Goal: Information Seeking & Learning: Learn about a topic

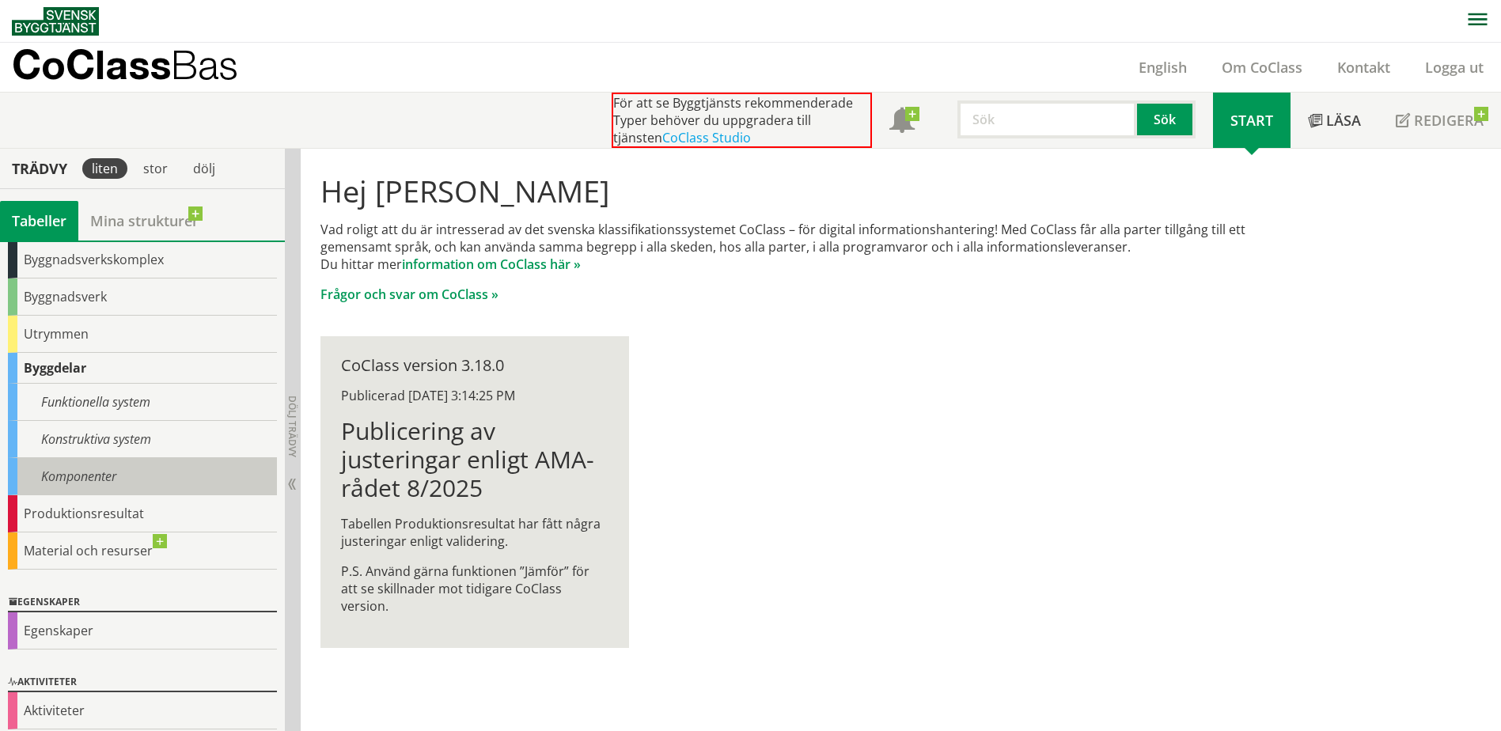
scroll to position [89, 0]
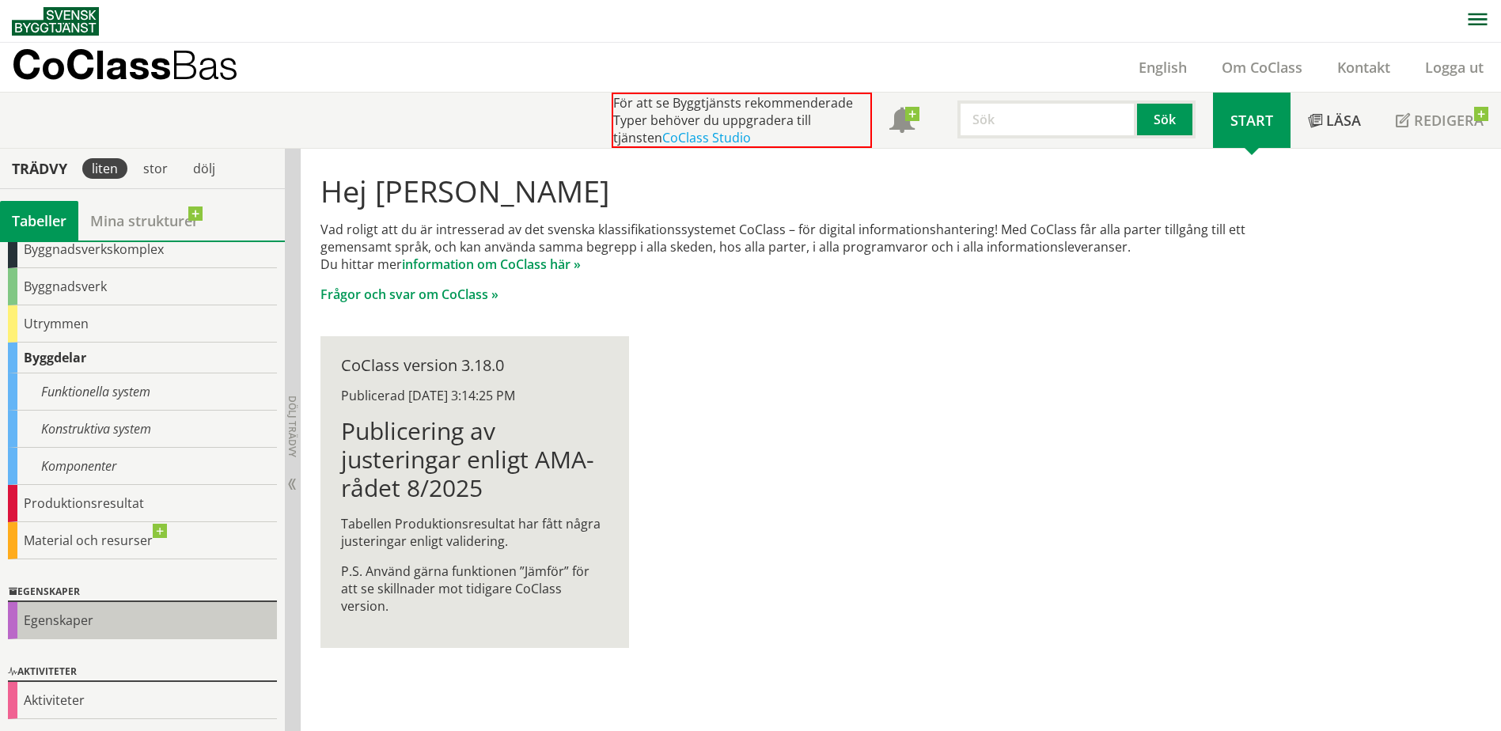
click at [58, 621] on div "Egenskaper" at bounding box center [142, 620] width 269 height 37
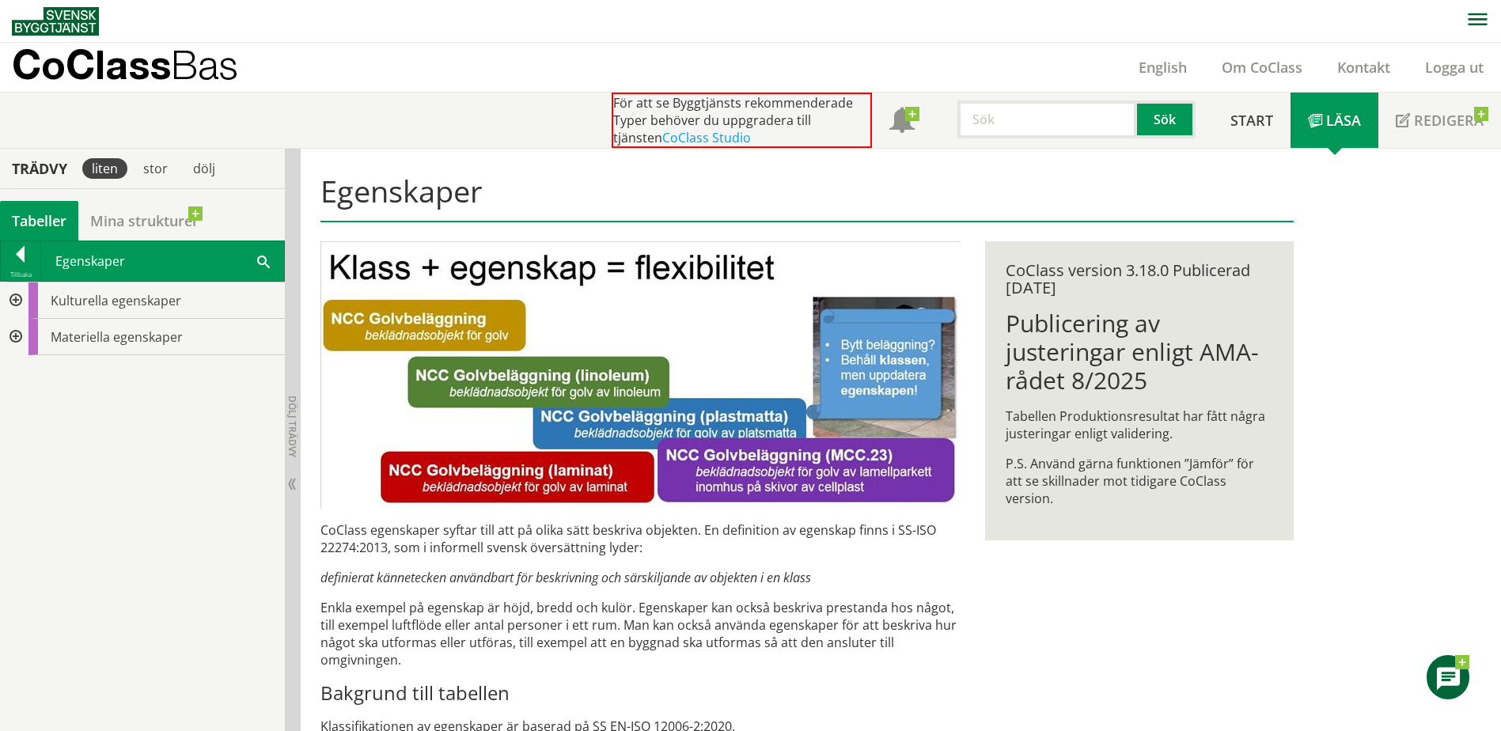
click at [16, 337] on div at bounding box center [14, 337] width 28 height 36
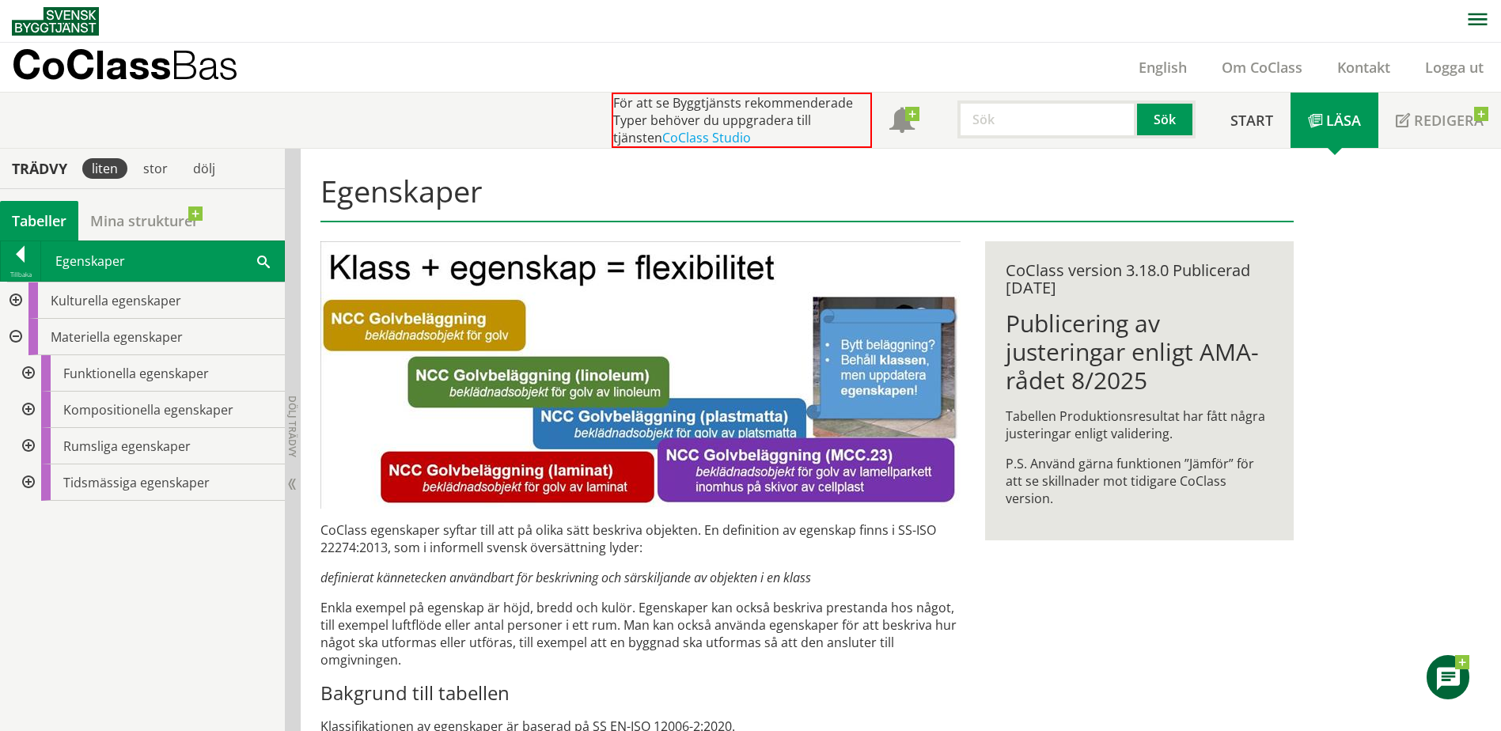
click at [28, 443] on div at bounding box center [27, 446] width 28 height 36
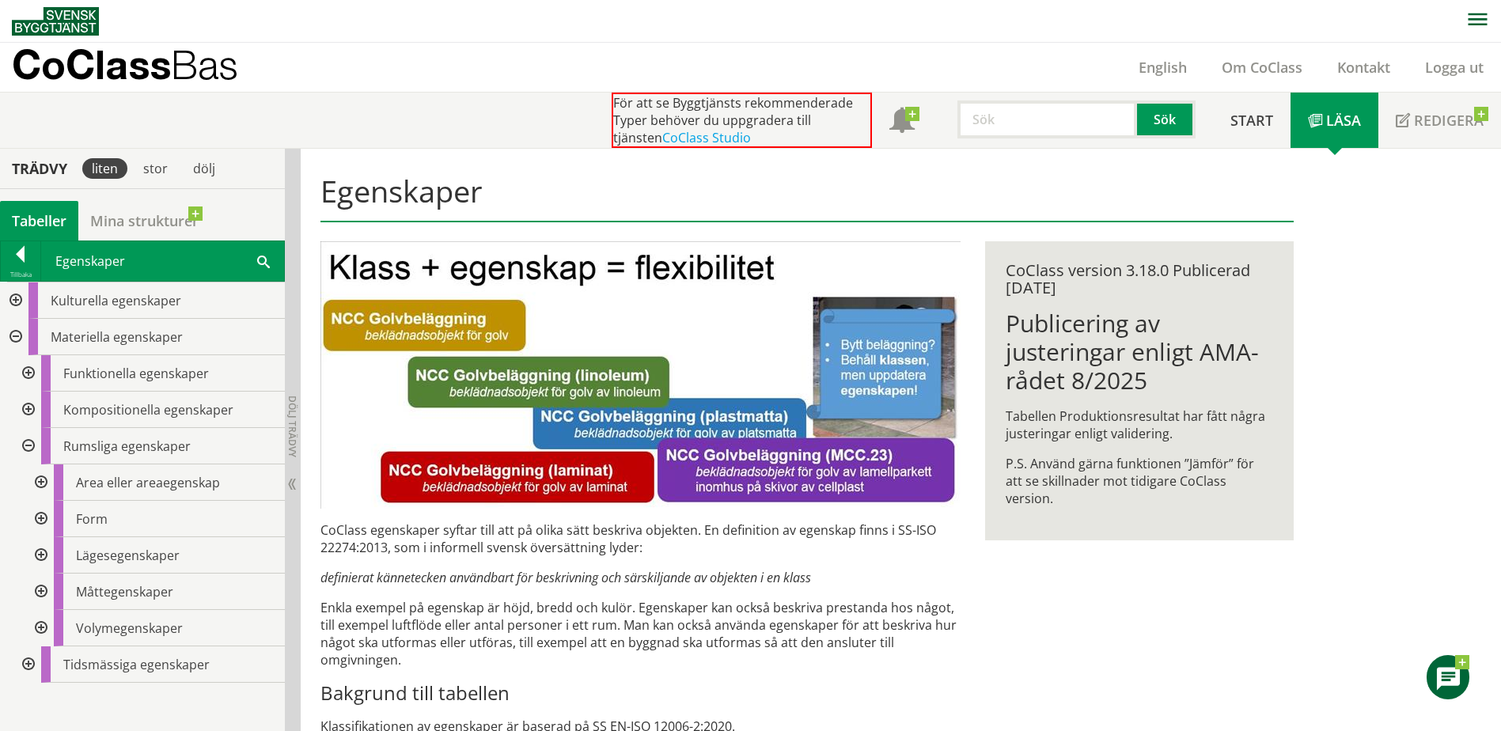
click at [37, 587] on div at bounding box center [39, 592] width 28 height 36
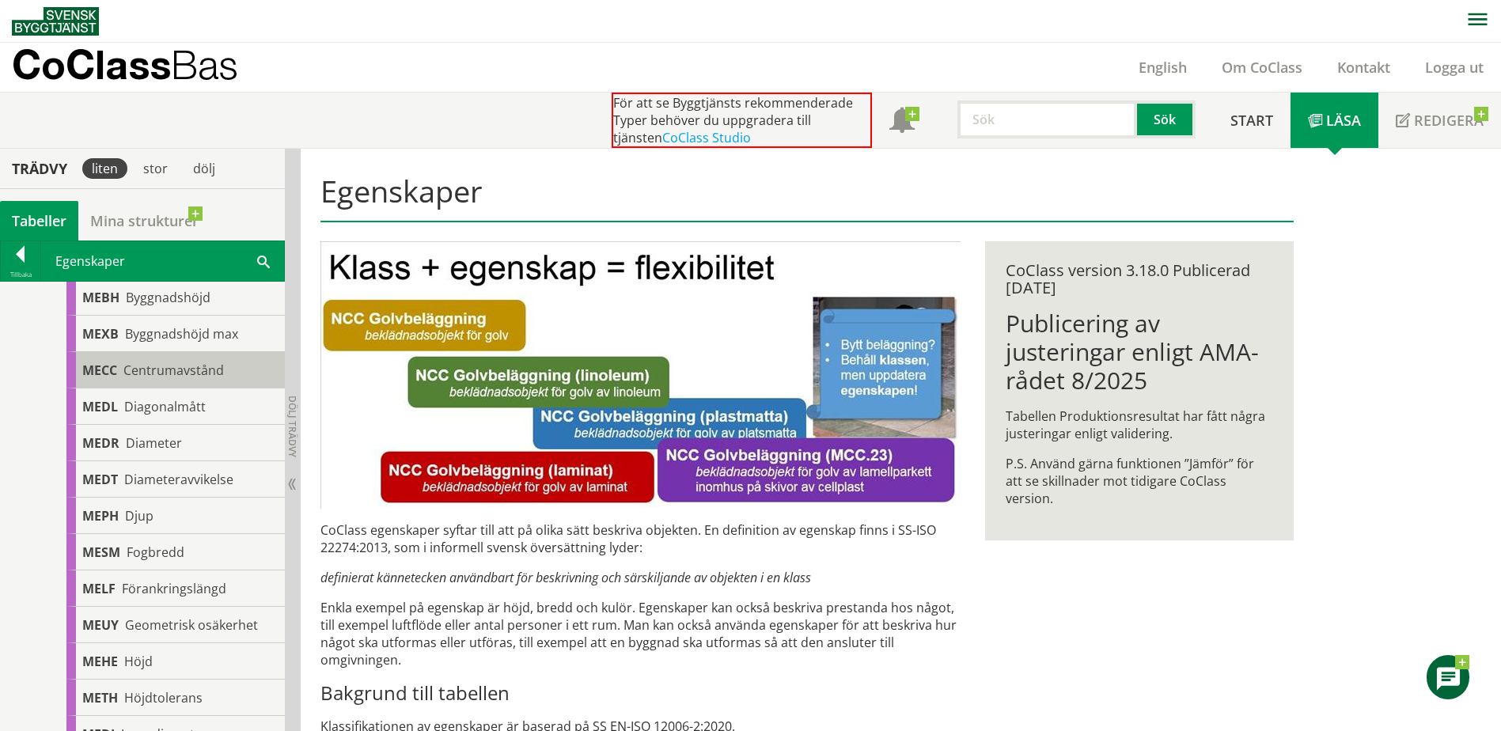
scroll to position [396, 0]
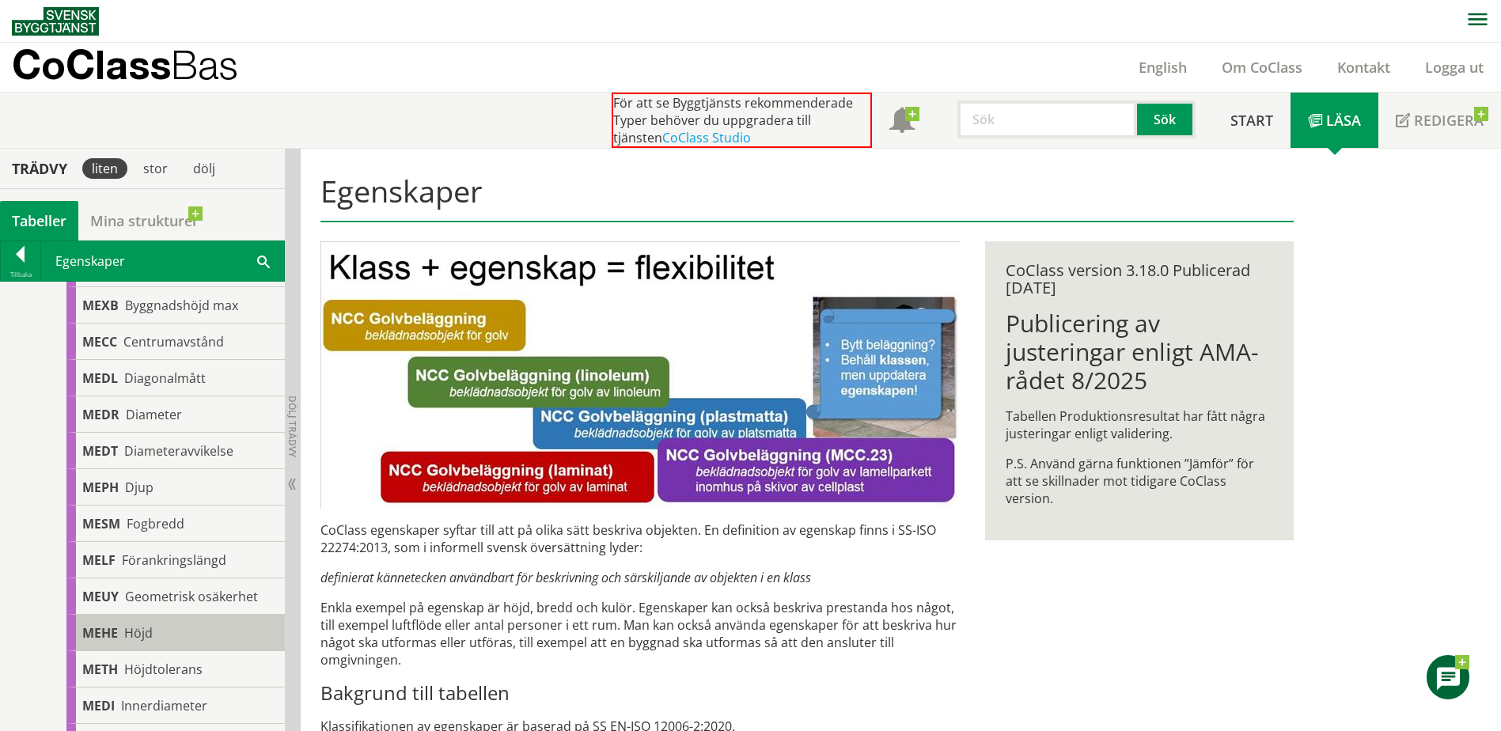
click at [144, 633] on span "Höjd" at bounding box center [138, 632] width 28 height 17
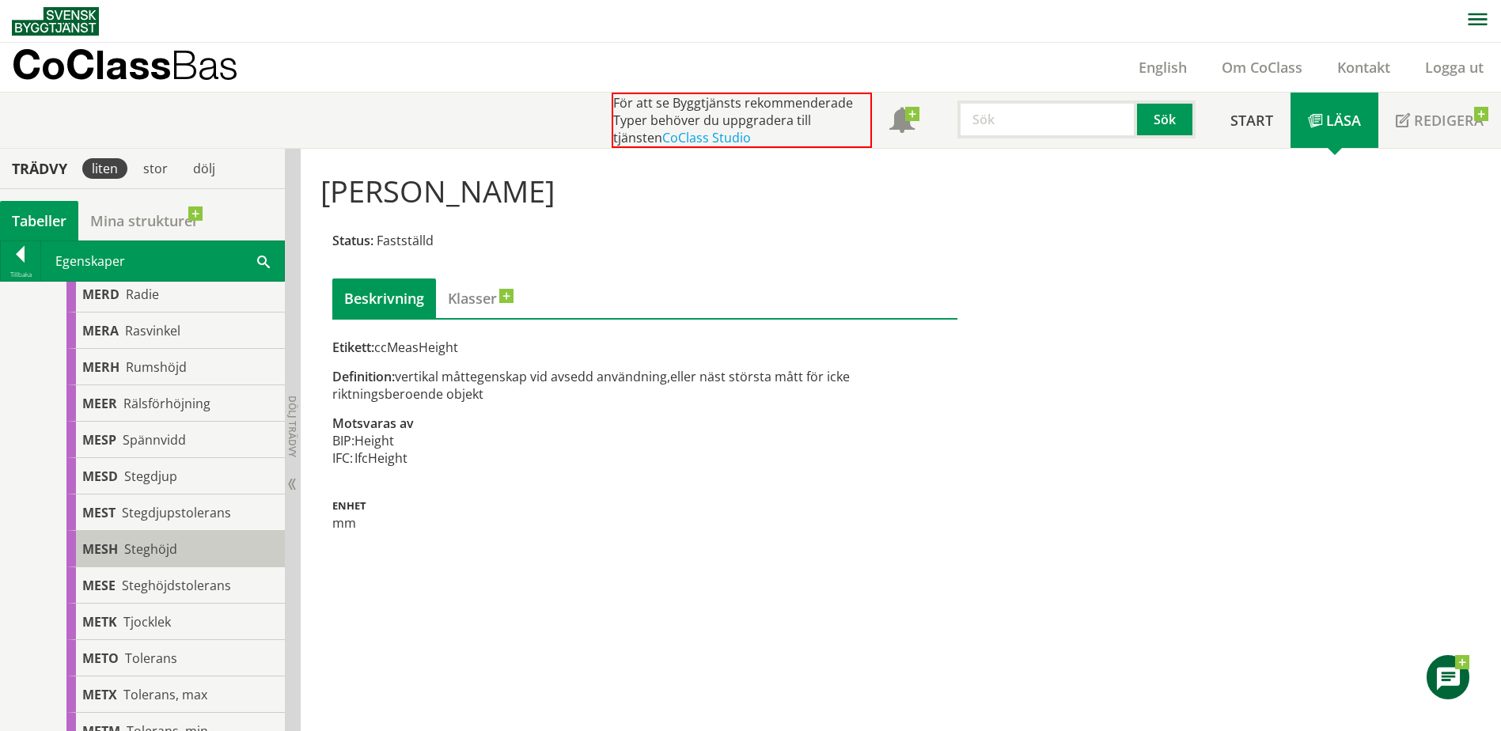
scroll to position [1503, 0]
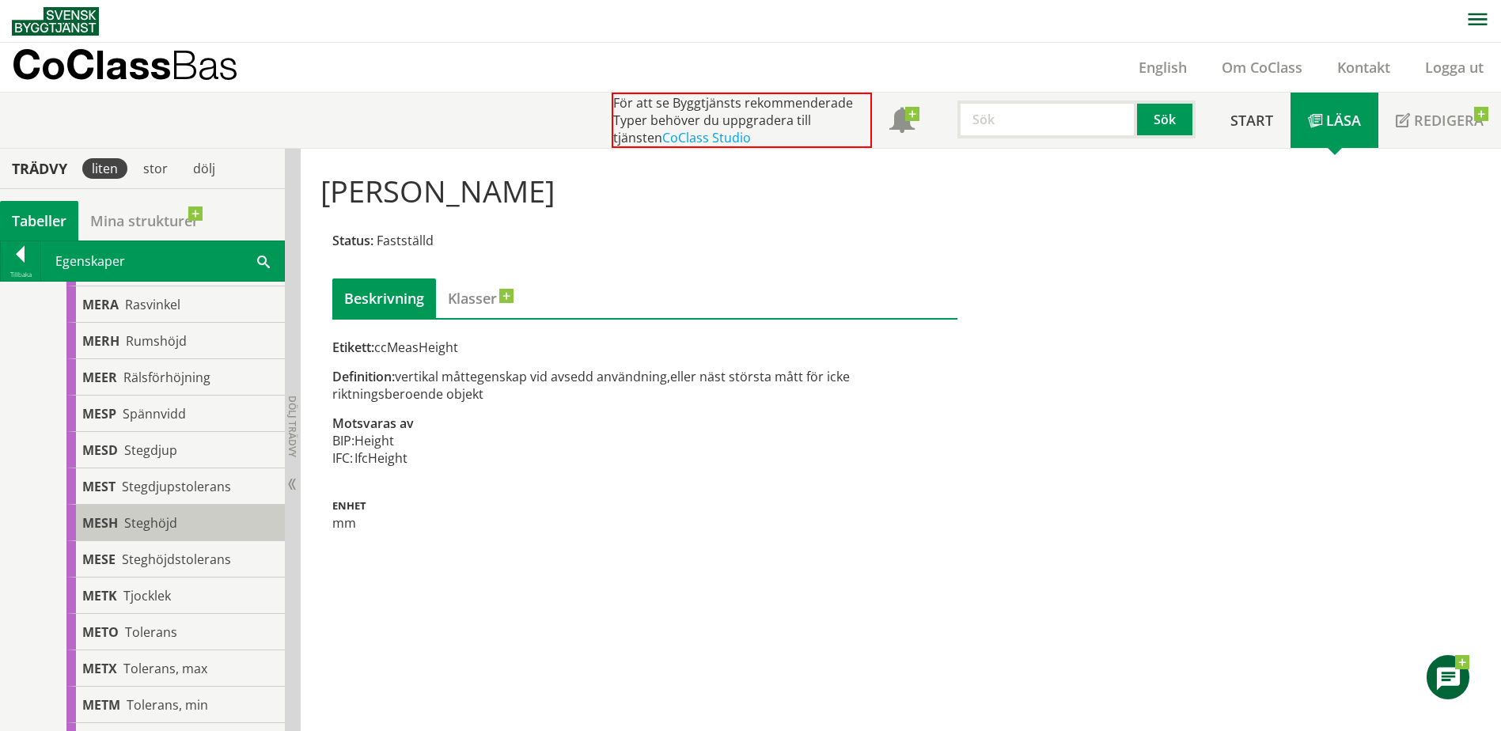
click at [188, 611] on div "METK Tjocklek" at bounding box center [175, 595] width 218 height 36
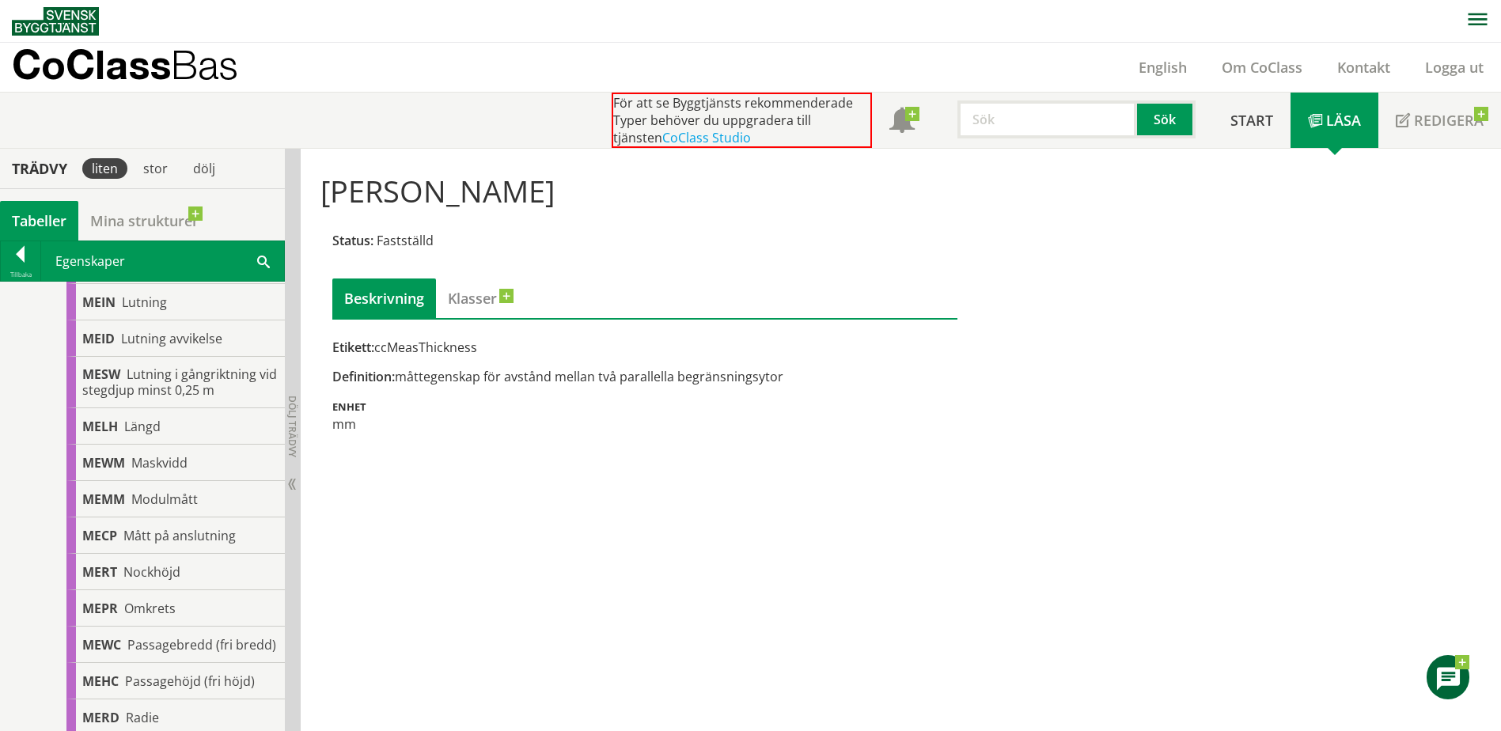
scroll to position [1028, 0]
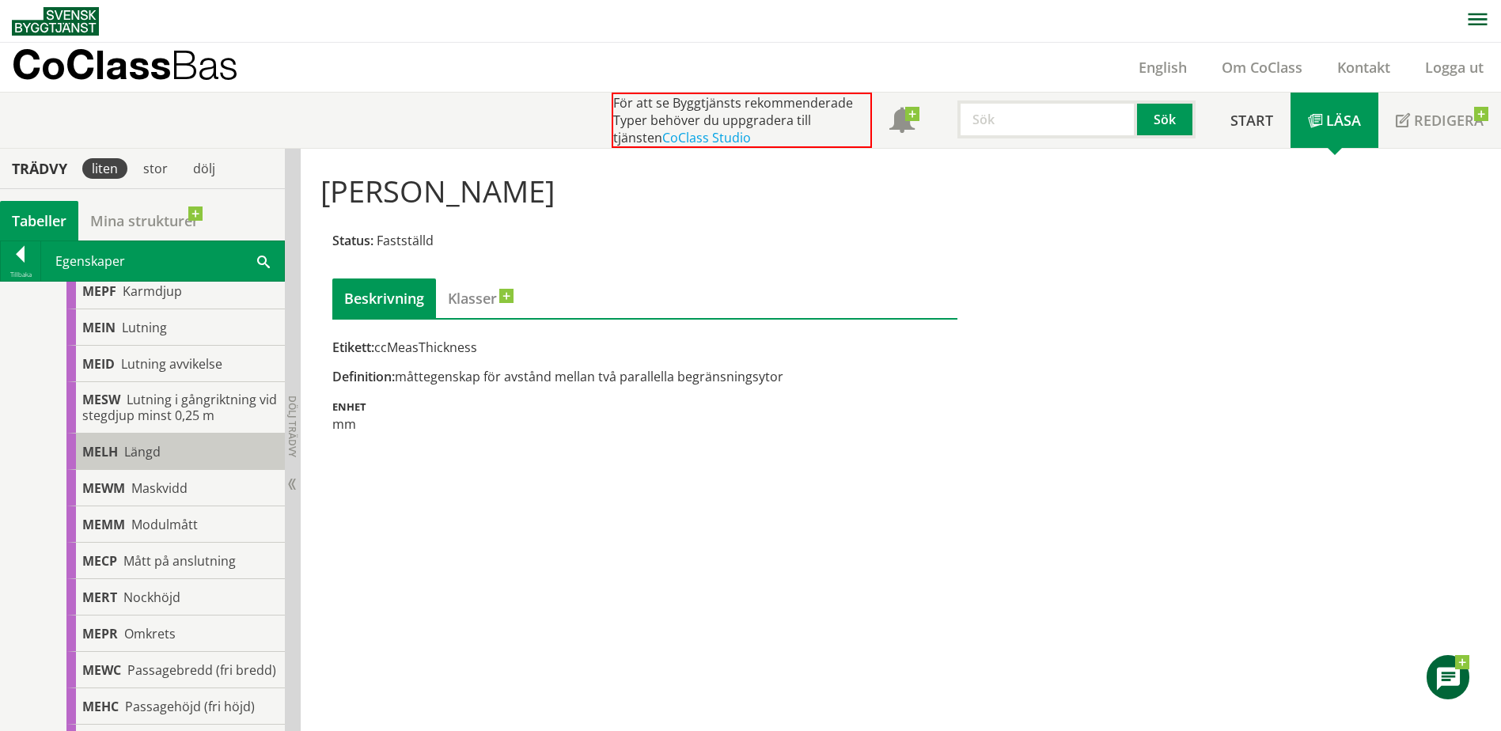
click at [121, 454] on div "MELH Längd" at bounding box center [175, 452] width 218 height 36
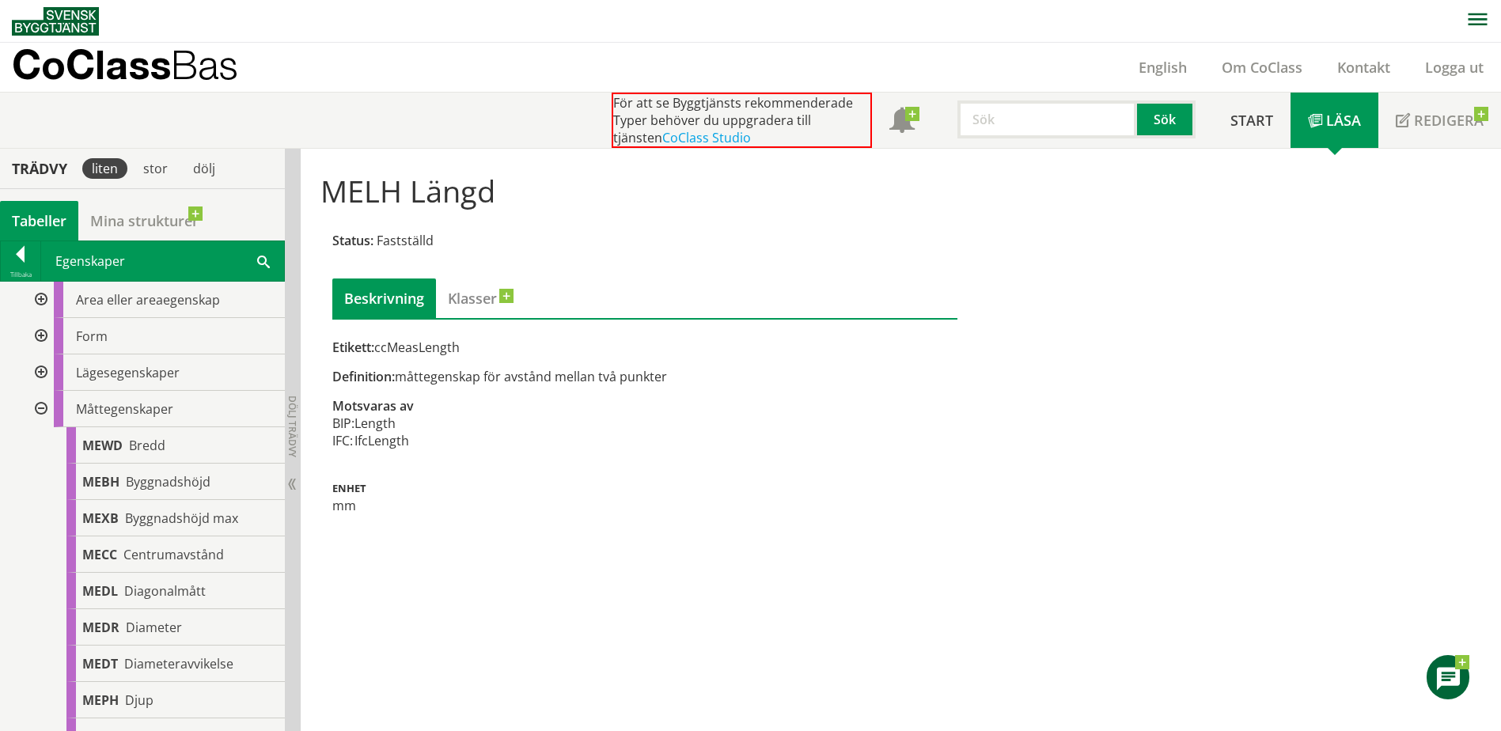
scroll to position [158, 0]
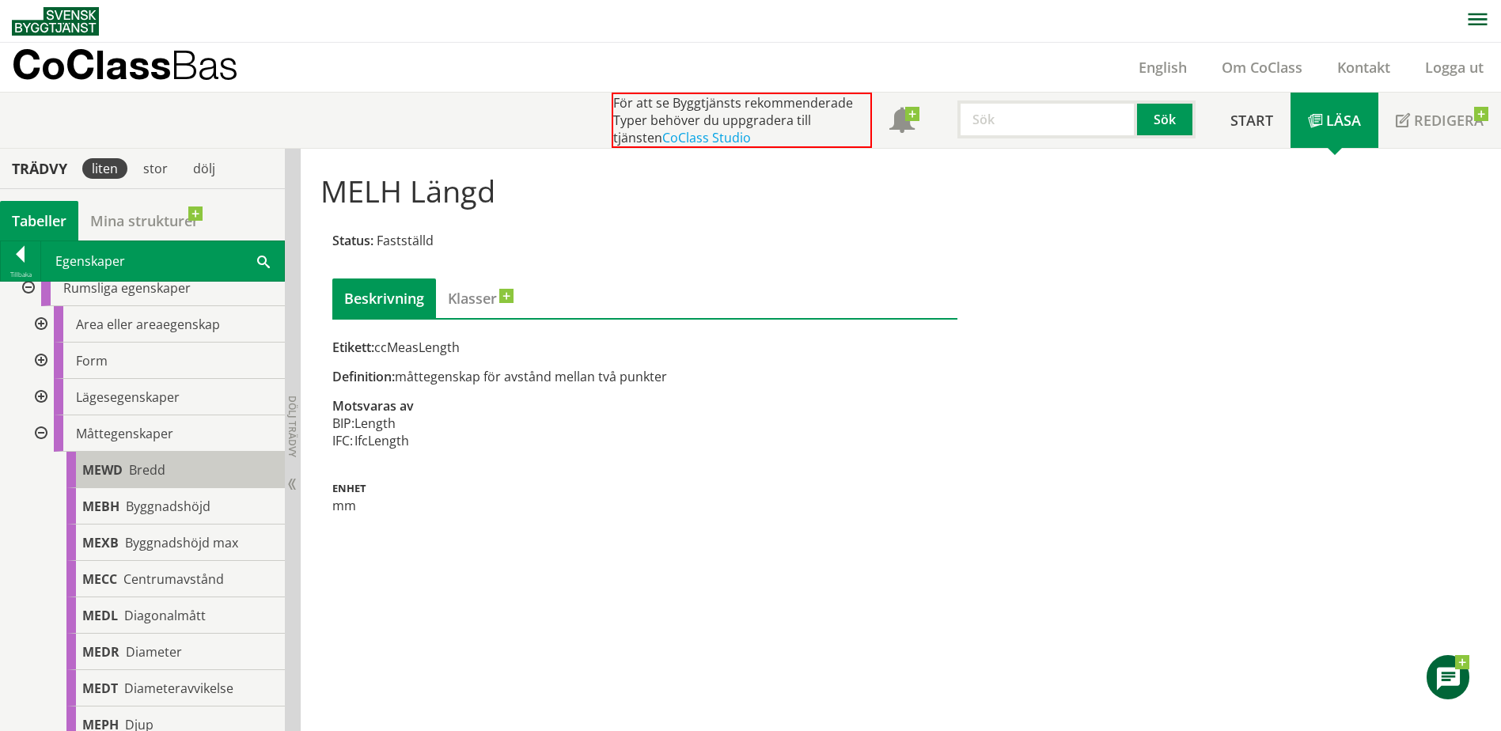
click at [160, 474] on span "Bredd" at bounding box center [147, 469] width 36 height 17
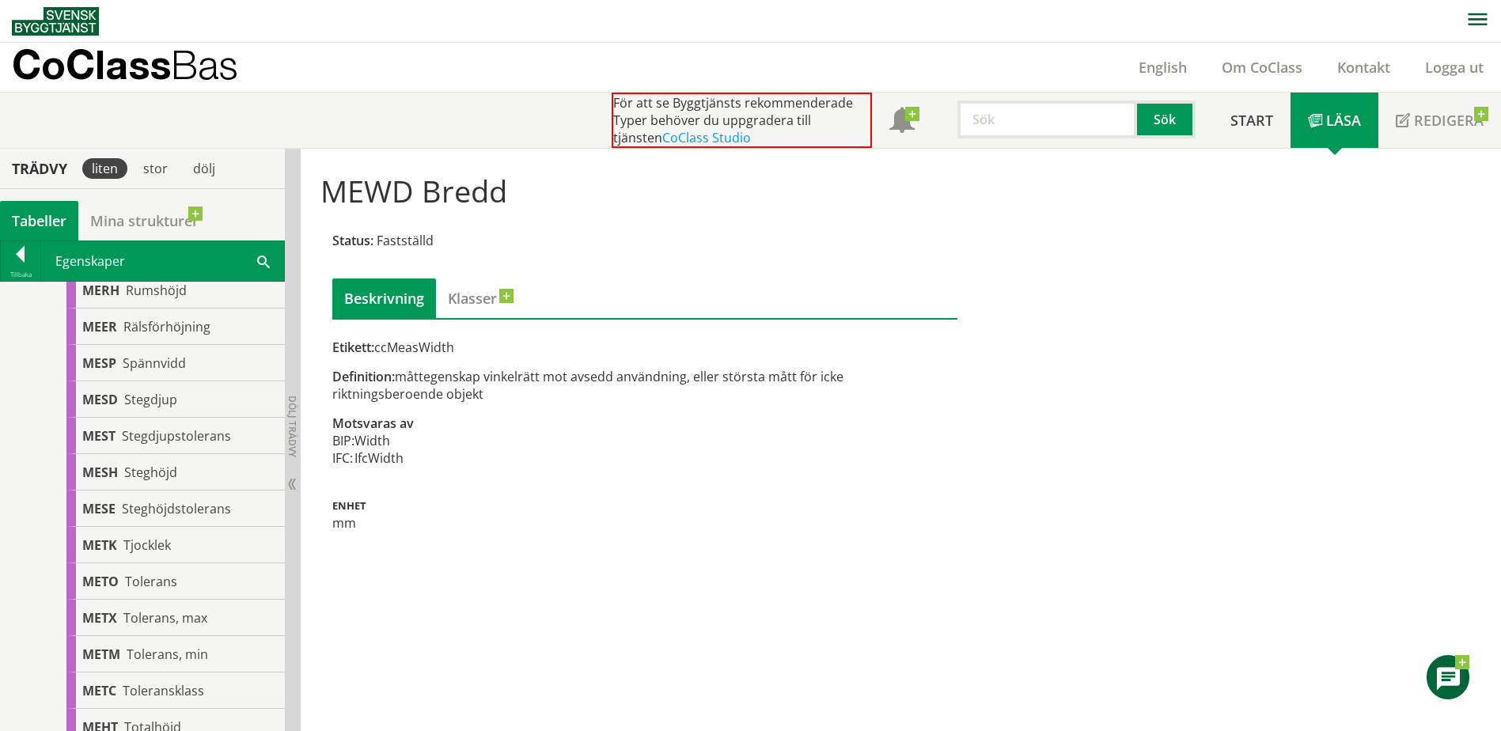
scroll to position [1582, 0]
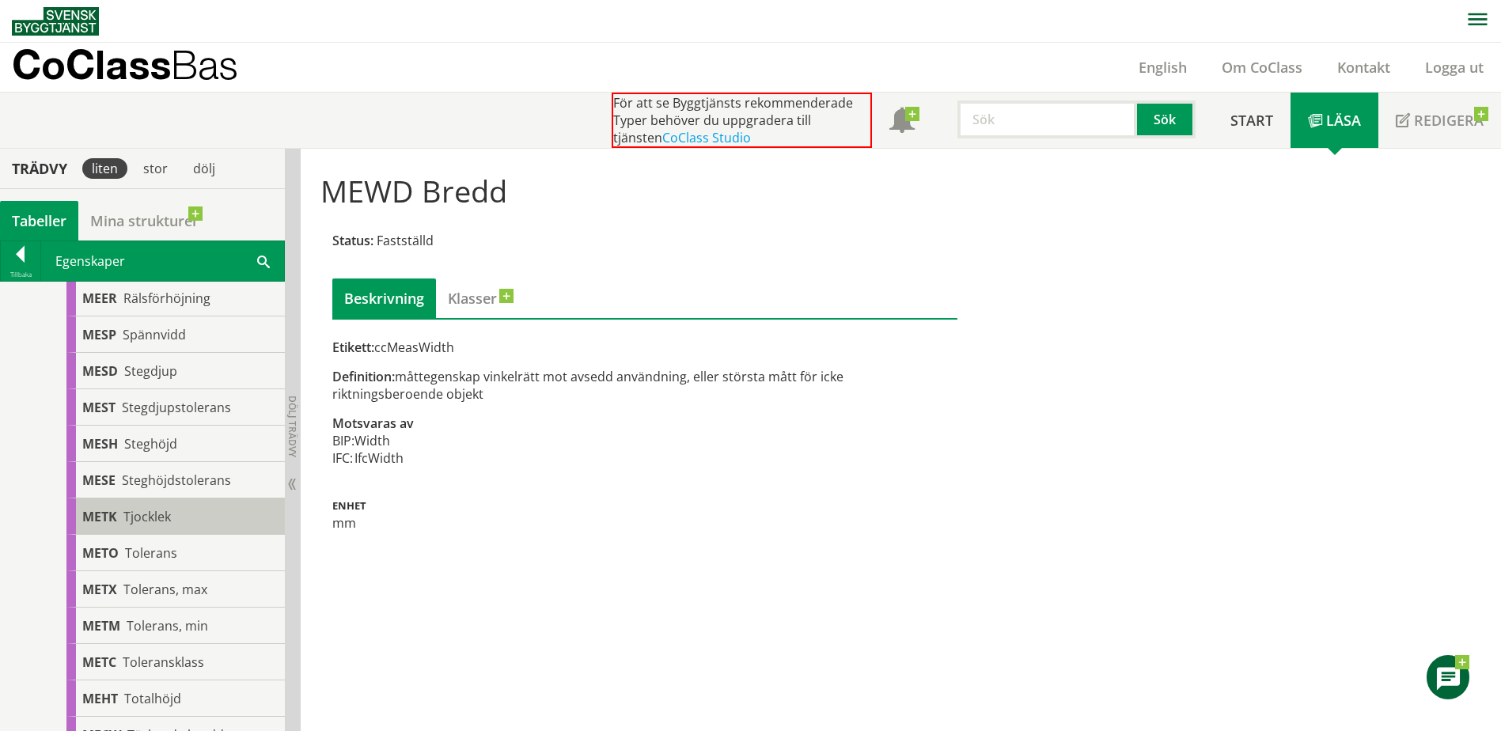
click at [136, 525] on span "Tjocklek" at bounding box center [146, 516] width 47 height 17
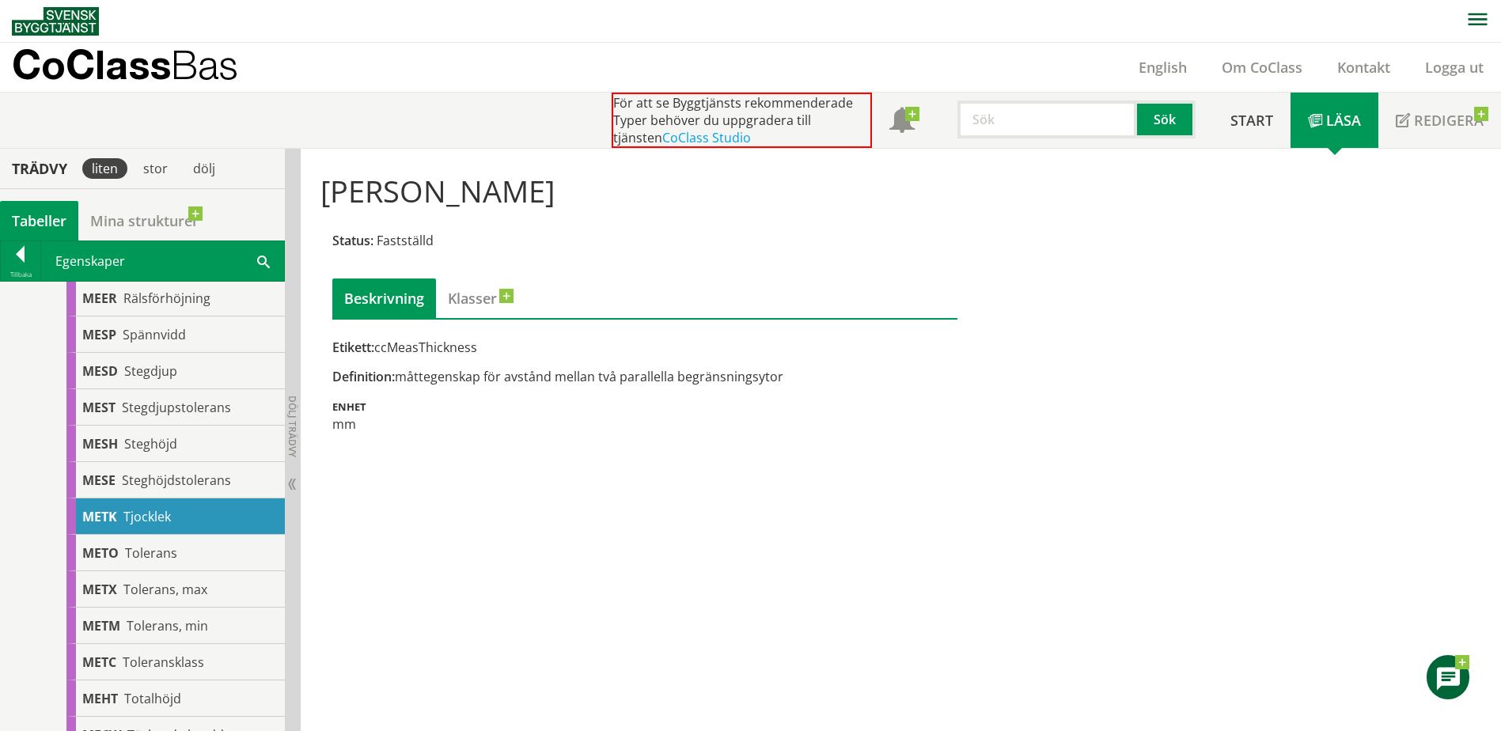
drag, startPoint x: 786, startPoint y: 377, endPoint x: 754, endPoint y: 377, distance: 32.4
click at [754, 377] on div "Definition: måttegenskap för avstånd mellan två parallella begränsningsytor" at bounding box center [644, 376] width 625 height 17
drag, startPoint x: 401, startPoint y: 376, endPoint x: 437, endPoint y: 375, distance: 36.4
click at [437, 375] on div "Definition: måttegenskap för avstånd mellan två parallella begränsningsytor" at bounding box center [644, 376] width 625 height 17
drag, startPoint x: 403, startPoint y: 375, endPoint x: 462, endPoint y: 381, distance: 59.6
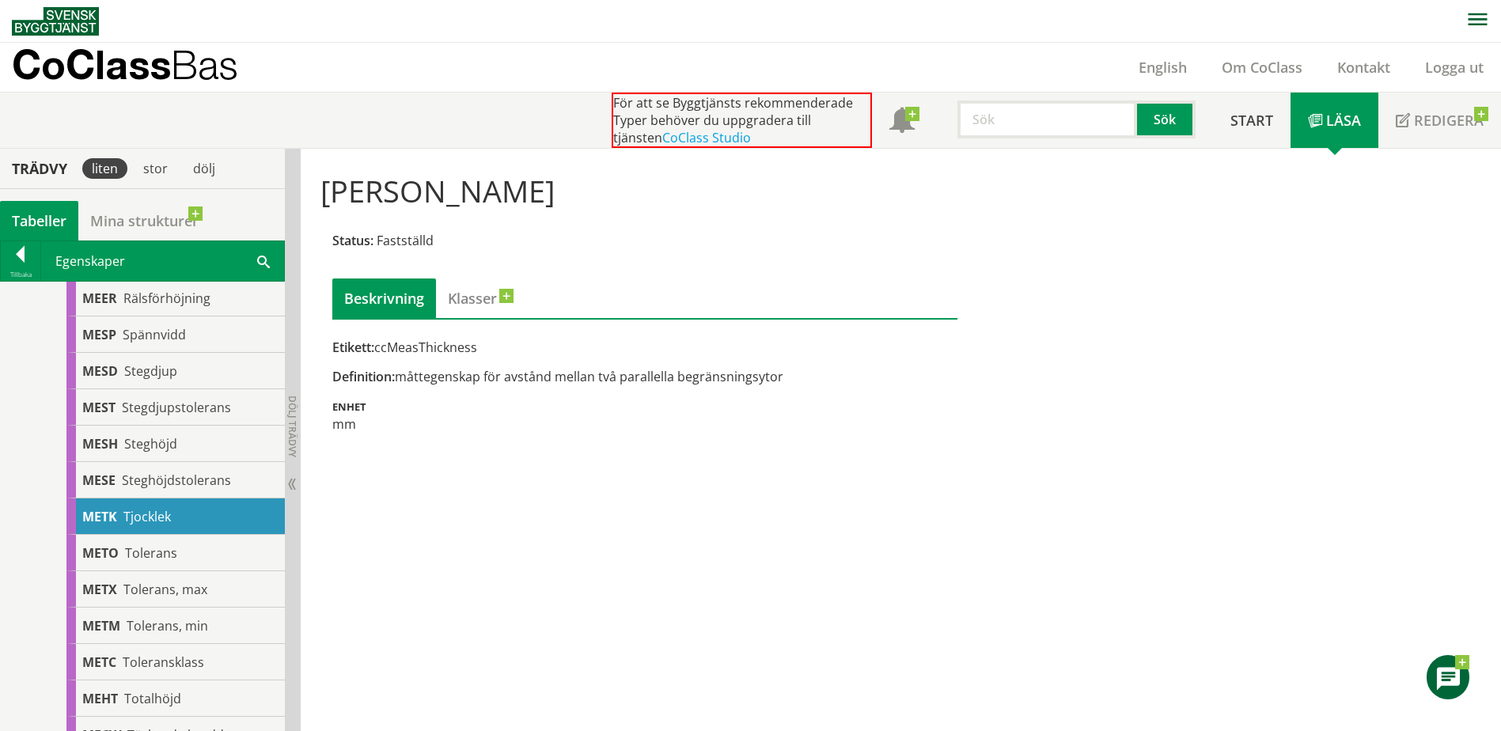
click at [462, 381] on div "Definition: måttegenskap för avstånd mellan två parallella begränsningsytor" at bounding box center [644, 376] width 625 height 17
